Goal: Information Seeking & Learning: Get advice/opinions

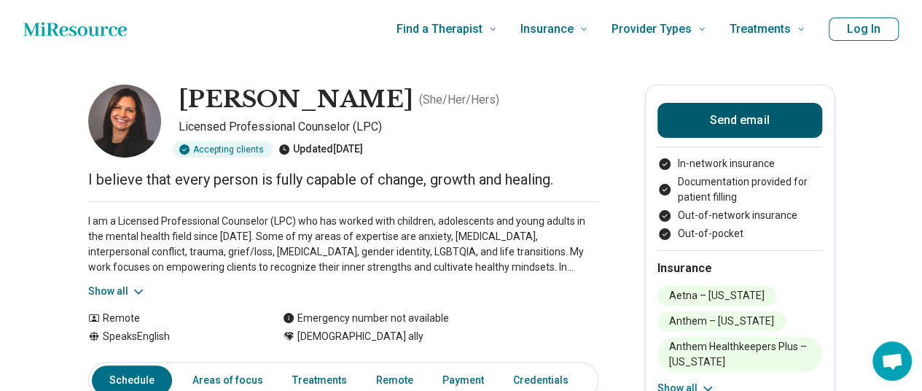
click at [758, 114] on button "Send email" at bounding box center [740, 120] width 165 height 35
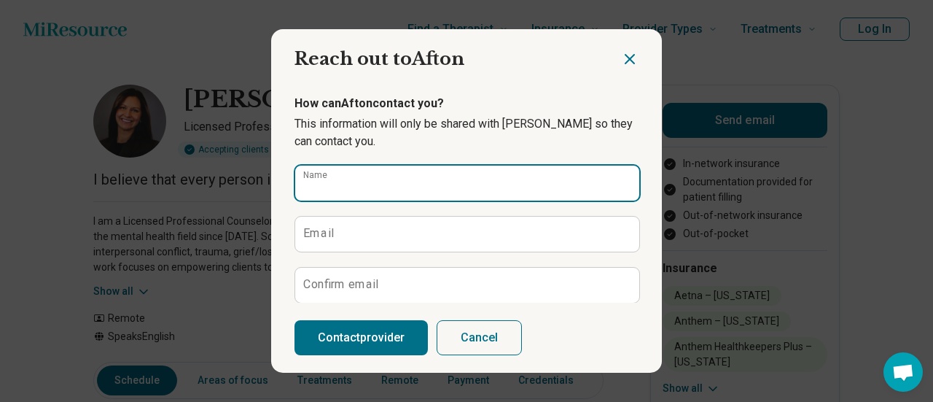
click at [424, 187] on input "Name" at bounding box center [467, 183] width 344 height 35
click at [357, 183] on input "Name" at bounding box center [467, 183] width 344 height 35
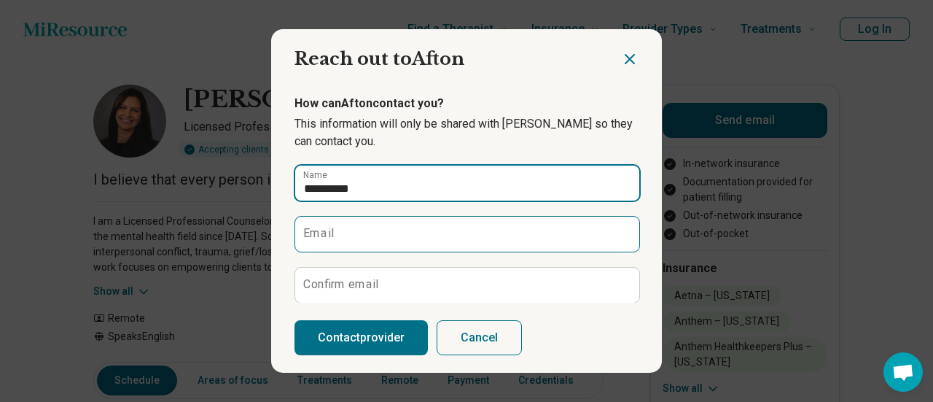
type input "**********"
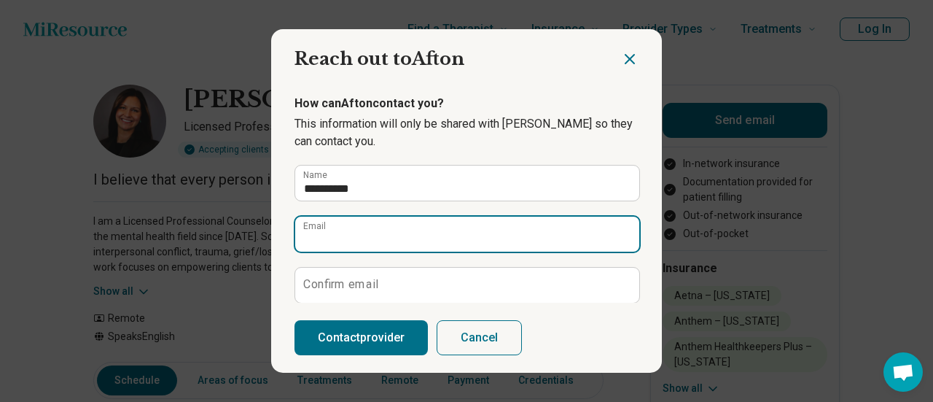
click at [328, 230] on input "Email" at bounding box center [467, 234] width 344 height 35
type input "**********"
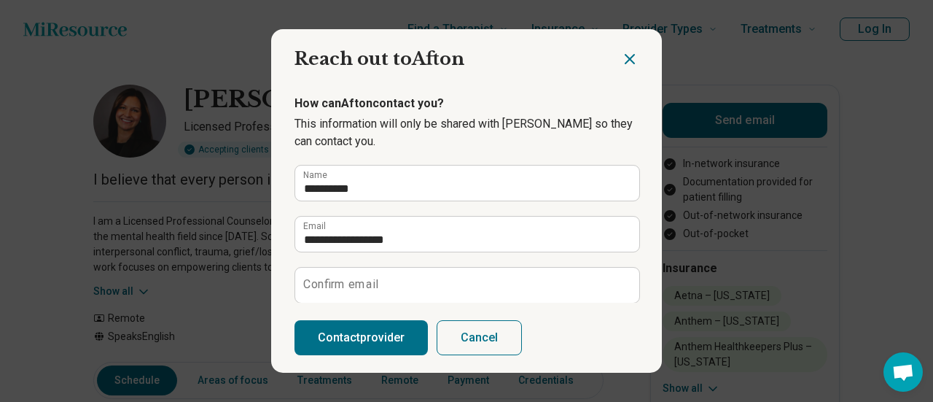
click at [331, 284] on label "Confirm email" at bounding box center [340, 285] width 75 height 12
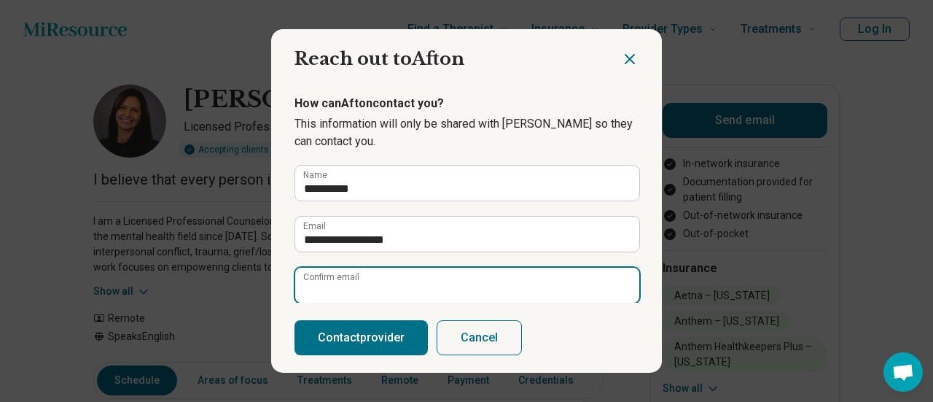
click at [331, 284] on input "Confirm email" at bounding box center [467, 285] width 344 height 35
type input "**********"
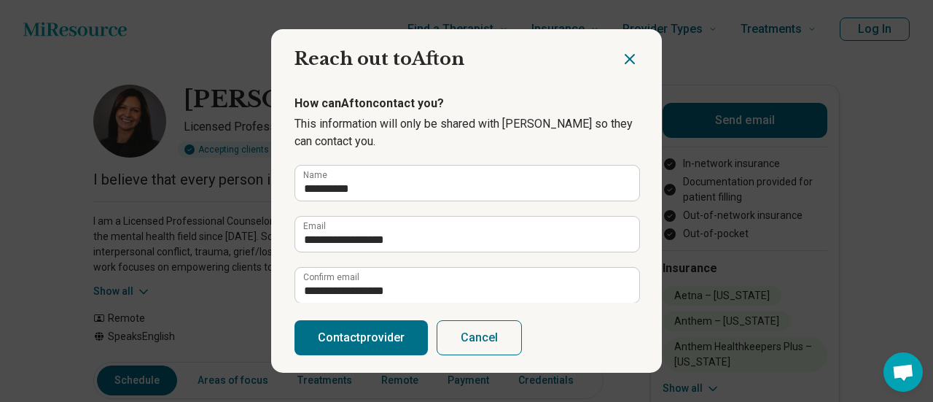
click at [626, 56] on icon "Close dialog" at bounding box center [630, 59] width 9 height 9
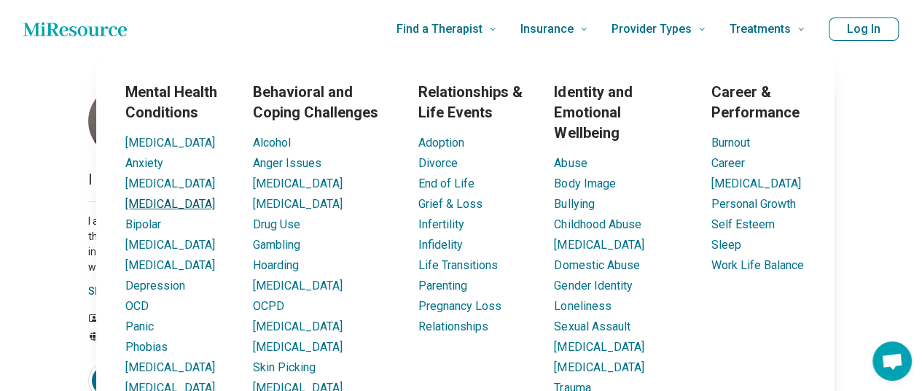
click at [141, 206] on link "[MEDICAL_DATA]" at bounding box center [170, 204] width 90 height 14
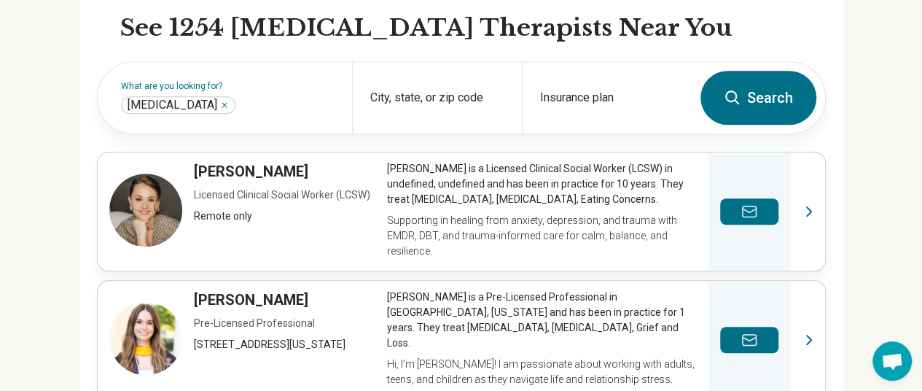
scroll to position [413, 0]
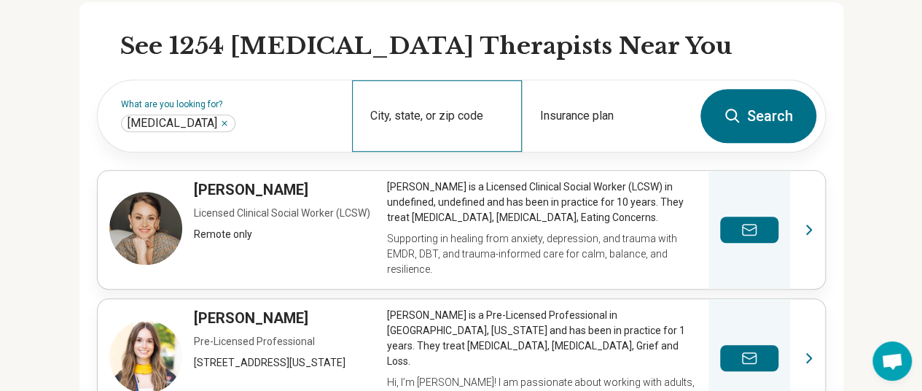
click at [419, 107] on div "City, state, or zip code" at bounding box center [437, 115] width 170 height 71
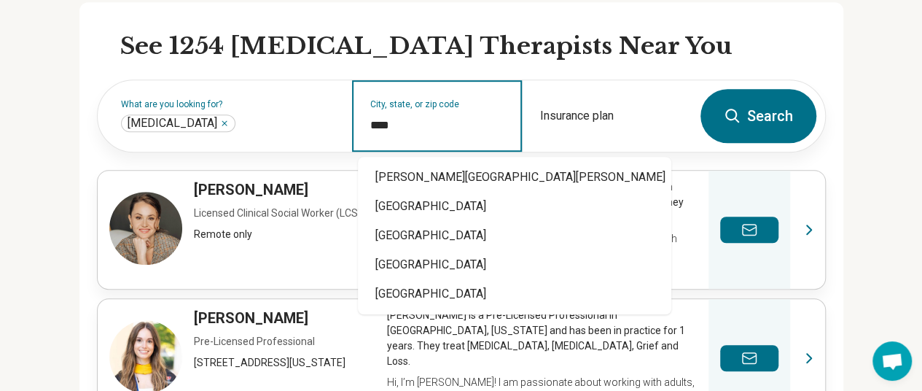
type input "*****"
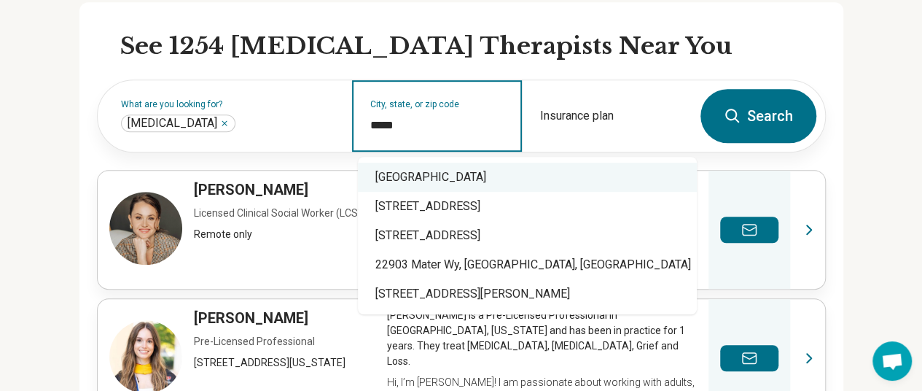
click at [397, 173] on div "[GEOGRAPHIC_DATA]" at bounding box center [527, 177] width 339 height 29
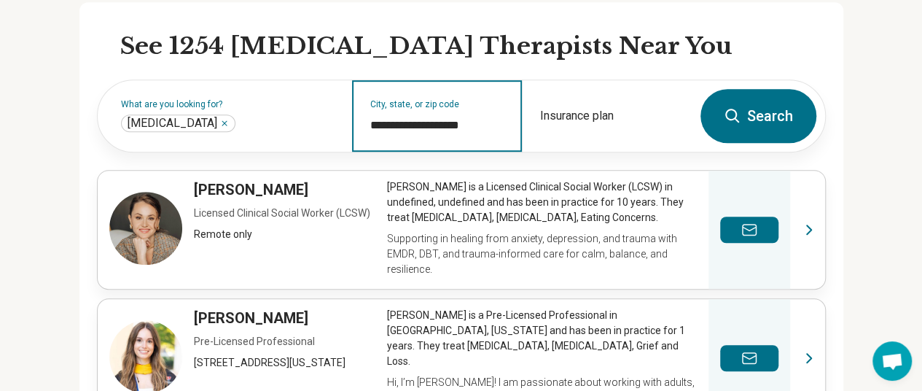
type input "**********"
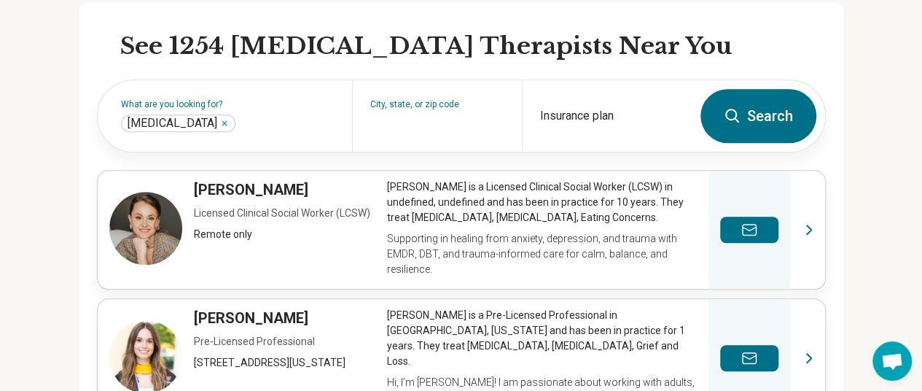
click at [796, 112] on button "Search" at bounding box center [759, 116] width 116 height 54
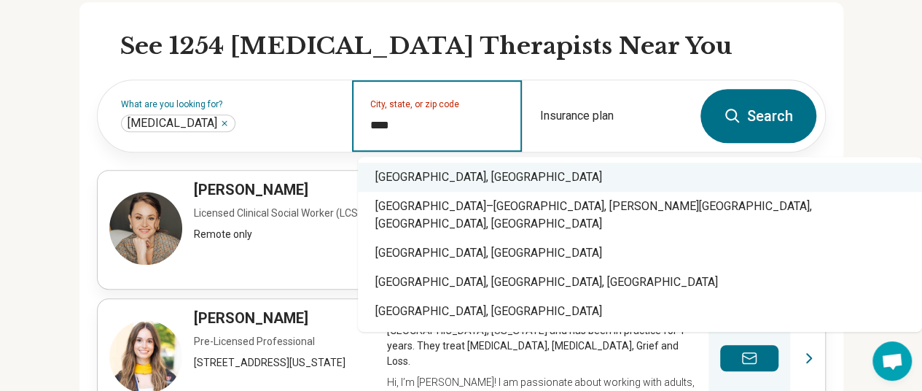
click at [403, 176] on div "[GEOGRAPHIC_DATA], [GEOGRAPHIC_DATA]" at bounding box center [640, 177] width 564 height 29
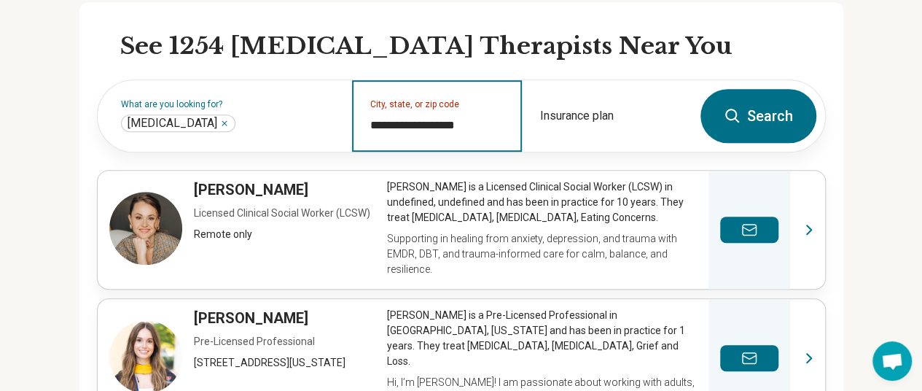
type input "**********"
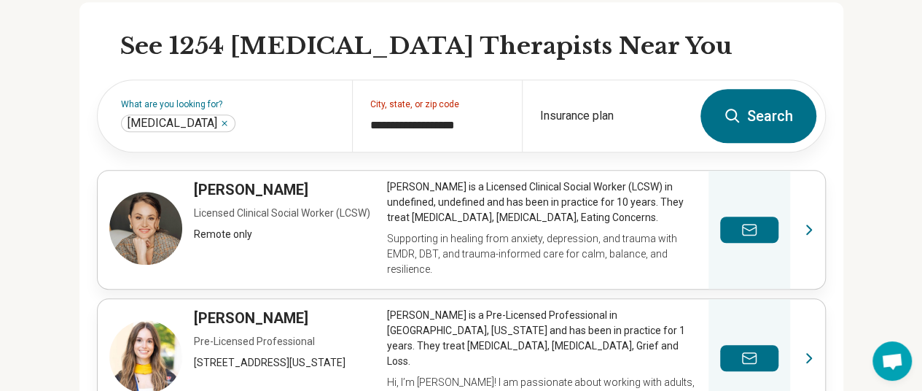
click at [766, 123] on button "Search" at bounding box center [759, 116] width 116 height 54
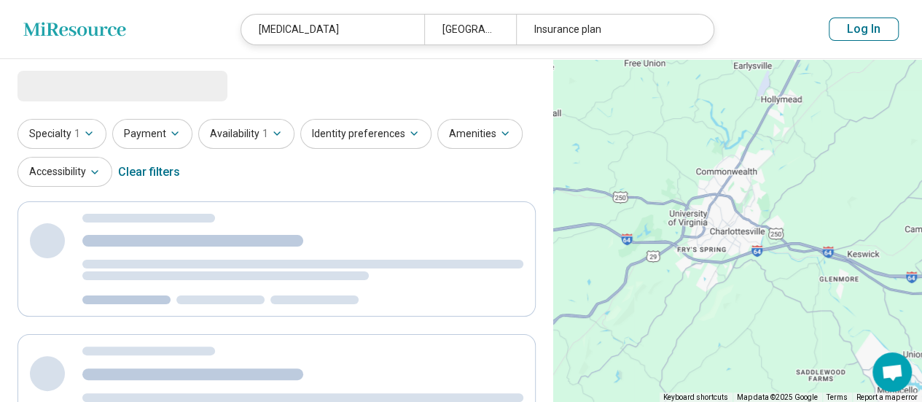
select select "***"
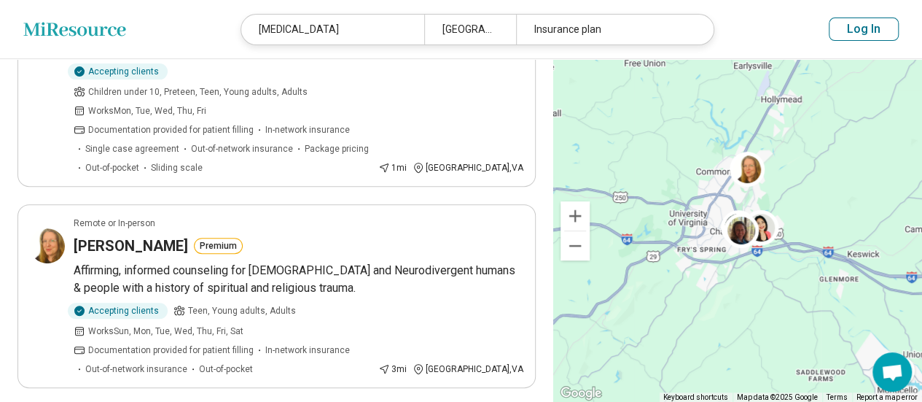
scroll to position [263, 0]
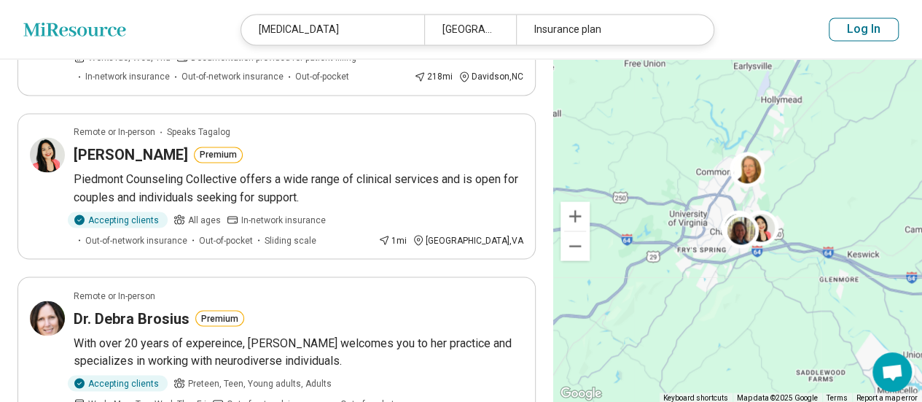
scroll to position [1226, 0]
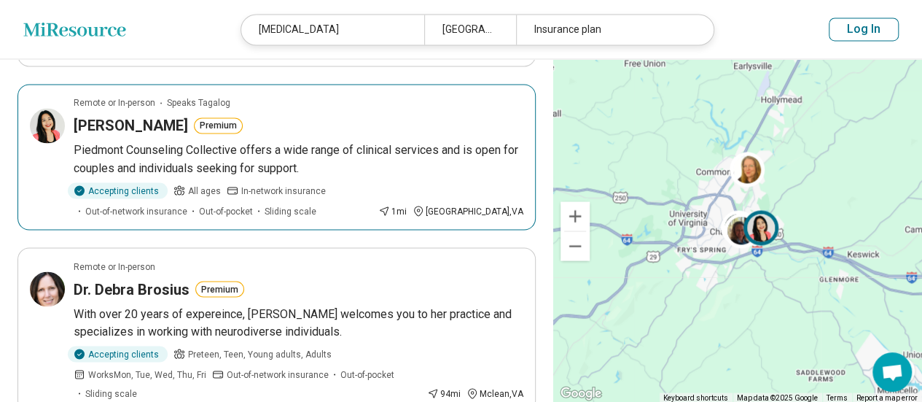
drag, startPoint x: 114, startPoint y: 82, endPoint x: 92, endPoint y: 88, distance: 22.8
click at [92, 115] on h3 "[PERSON_NAME]" at bounding box center [131, 125] width 114 height 20
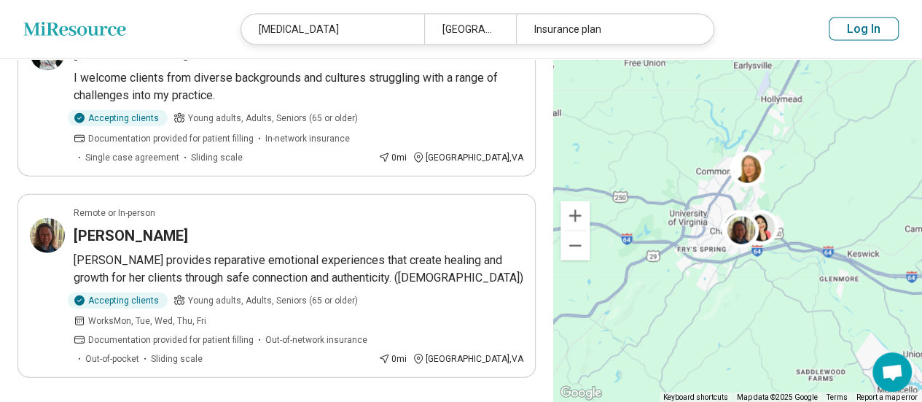
scroll to position [1673, 0]
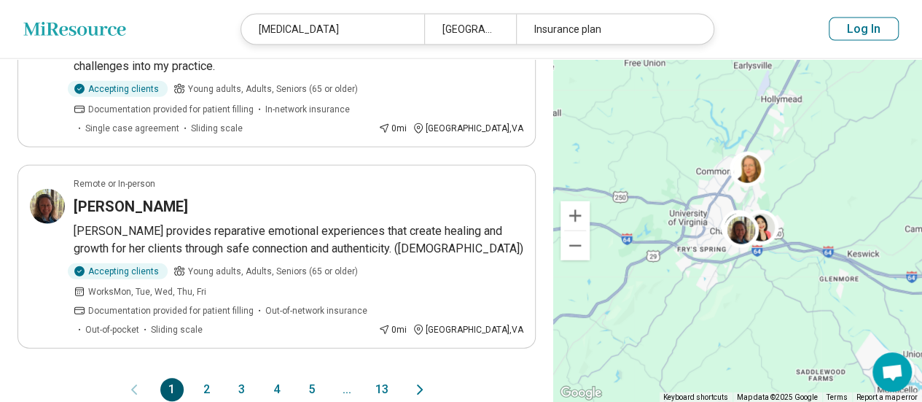
click at [213, 378] on button "2" at bounding box center [206, 389] width 23 height 23
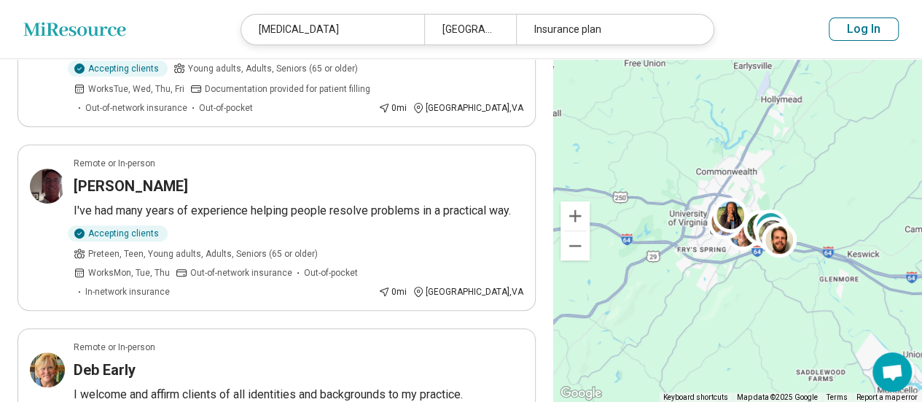
scroll to position [292, 0]
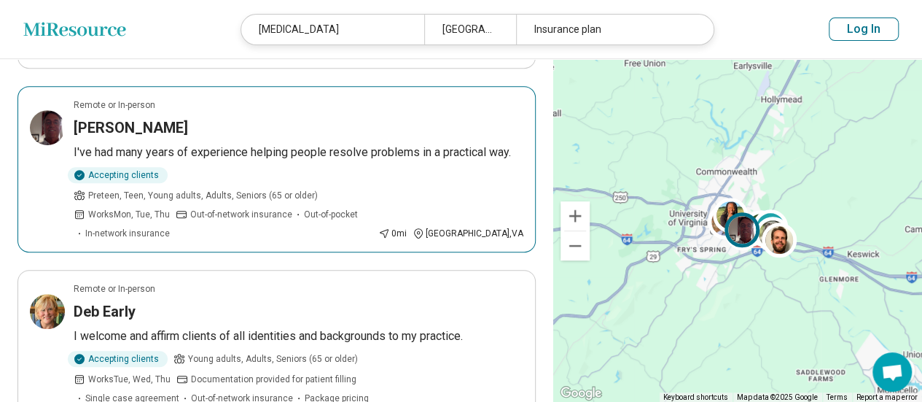
drag, startPoint x: 111, startPoint y: 125, endPoint x: 85, endPoint y: 123, distance: 25.6
click at [85, 123] on h3 "[PERSON_NAME]" at bounding box center [131, 127] width 114 height 20
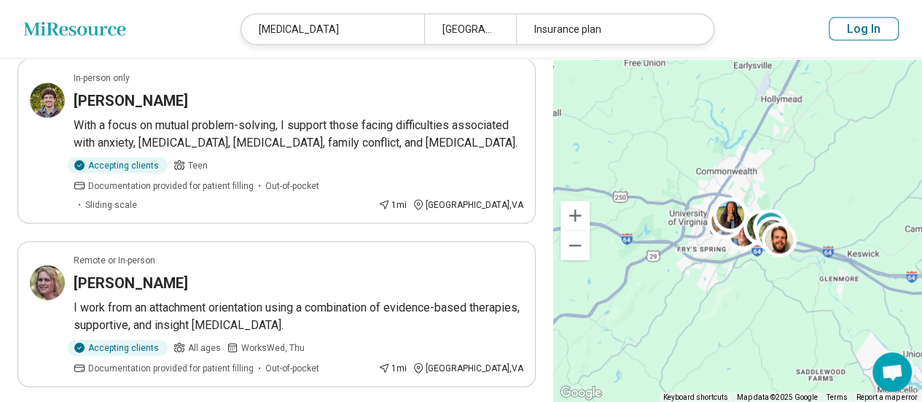
scroll to position [1498, 0]
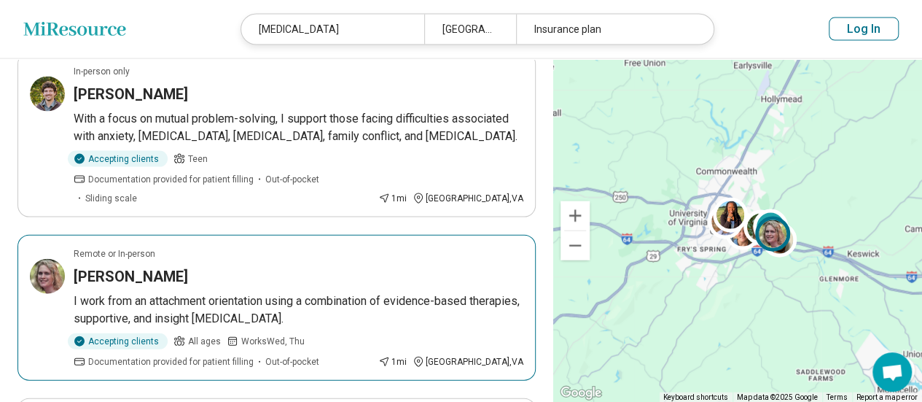
click at [169, 266] on h3 "[PERSON_NAME]" at bounding box center [131, 276] width 114 height 20
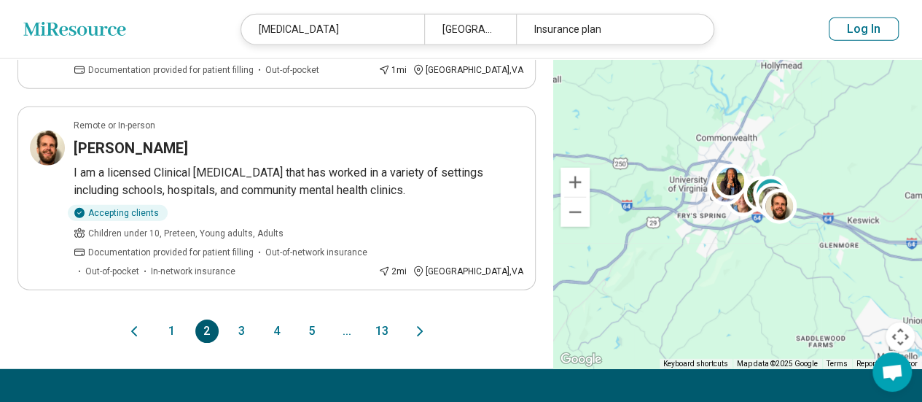
scroll to position [1848, 0]
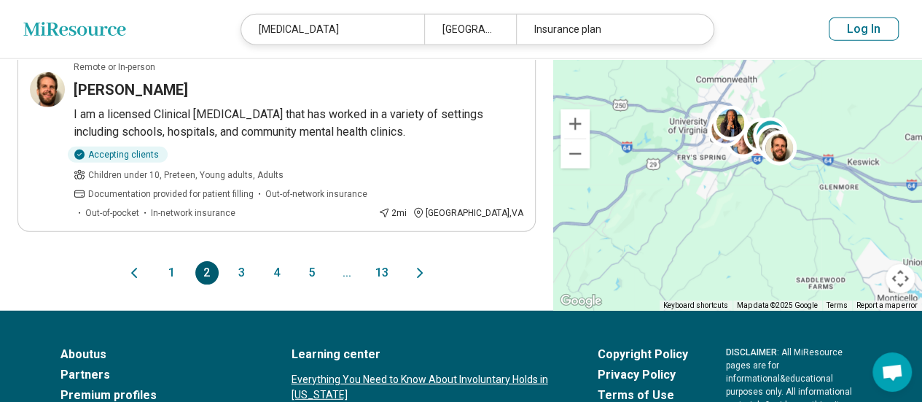
click at [242, 261] on button "3" at bounding box center [241, 272] width 23 height 23
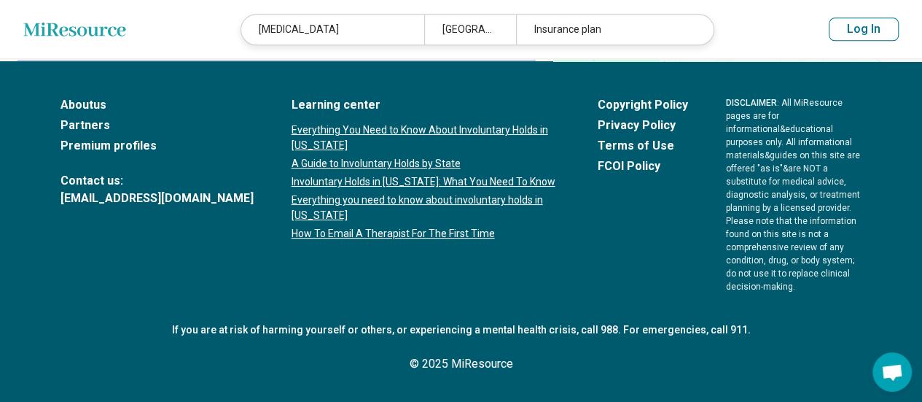
scroll to position [0, 0]
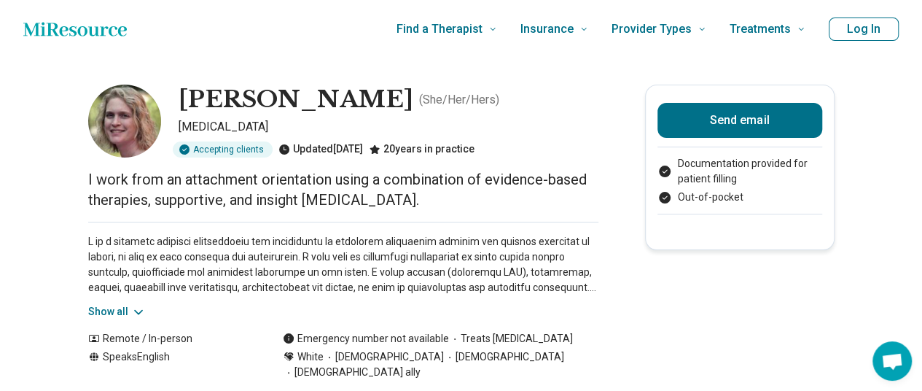
click at [123, 314] on button "Show all" at bounding box center [117, 311] width 58 height 15
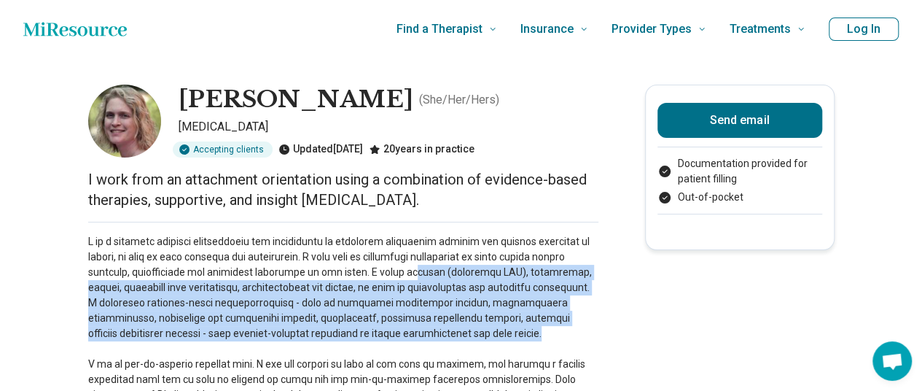
drag, startPoint x: 400, startPoint y: 279, endPoint x: 417, endPoint y: 335, distance: 58.8
click at [417, 335] on p at bounding box center [343, 318] width 510 height 168
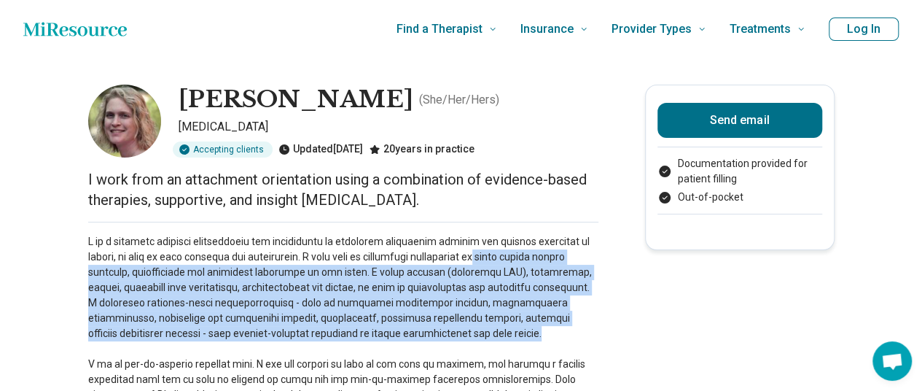
drag, startPoint x: 494, startPoint y: 263, endPoint x: 510, endPoint y: 329, distance: 68.3
click at [510, 329] on p at bounding box center [343, 318] width 510 height 168
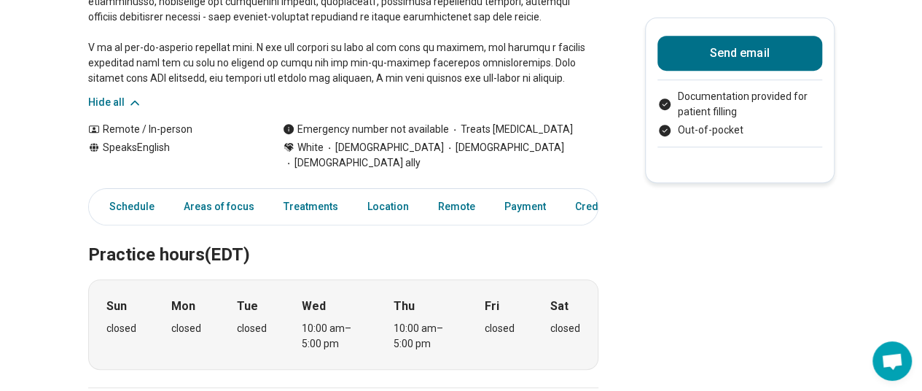
scroll to position [330, 0]
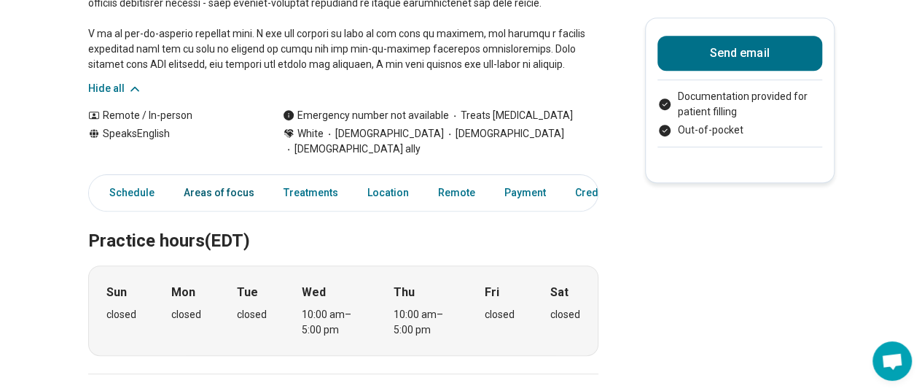
click at [217, 178] on link "Areas of focus" at bounding box center [219, 193] width 88 height 30
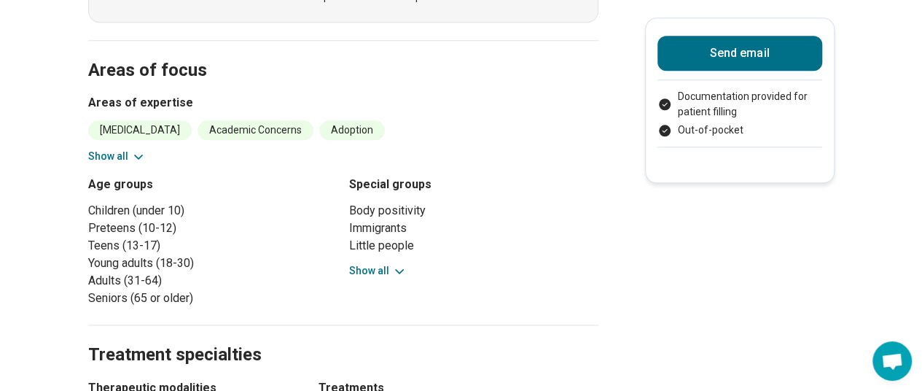
scroll to position [669, 0]
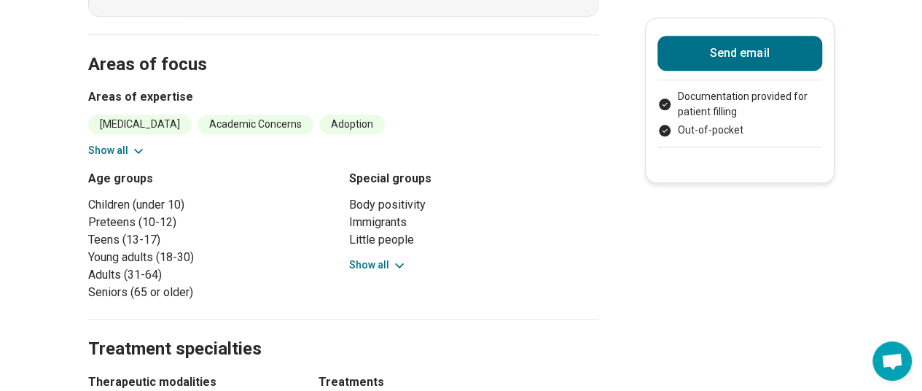
click at [124, 143] on button "Show all" at bounding box center [117, 150] width 58 height 15
